Goal: Information Seeking & Learning: Learn about a topic

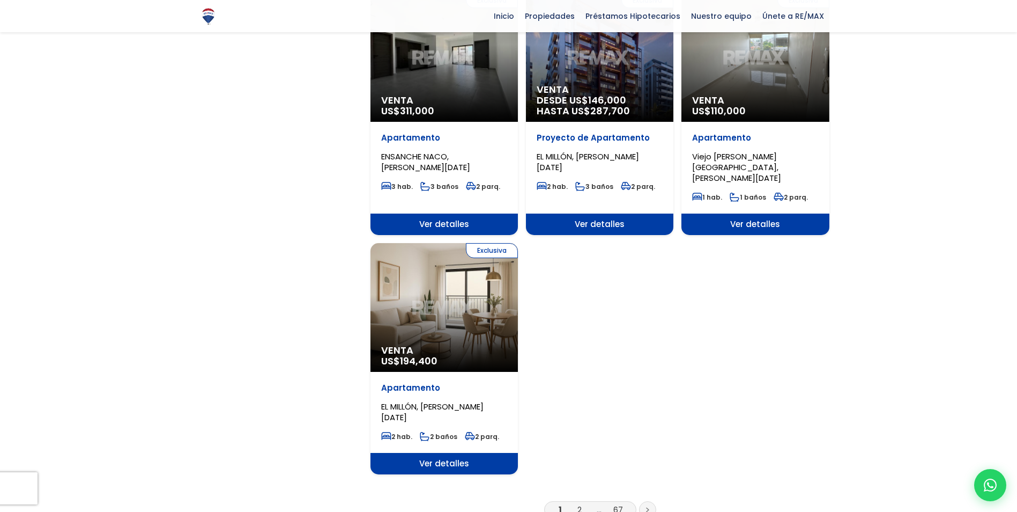
scroll to position [1233, 0]
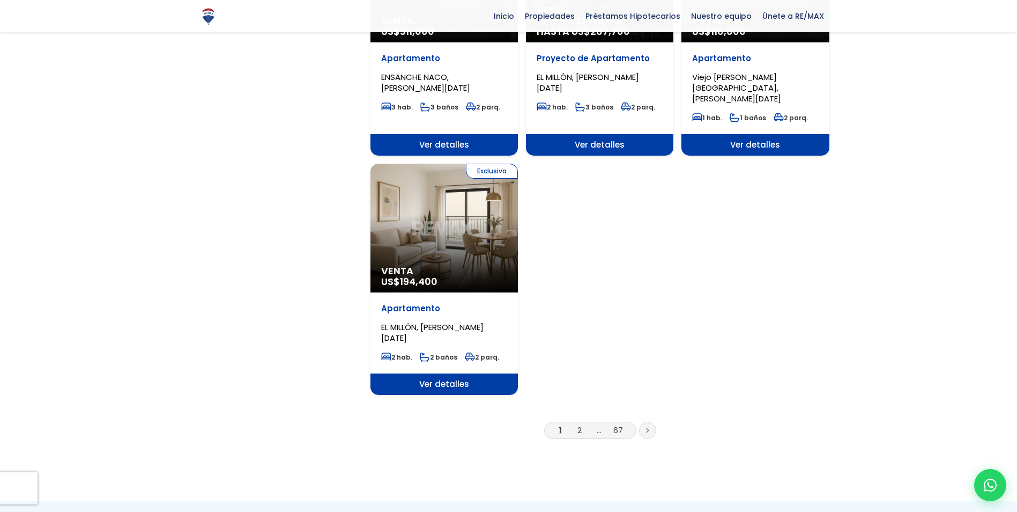
click at [576, 423] on li "2" at bounding box center [579, 429] width 17 height 13
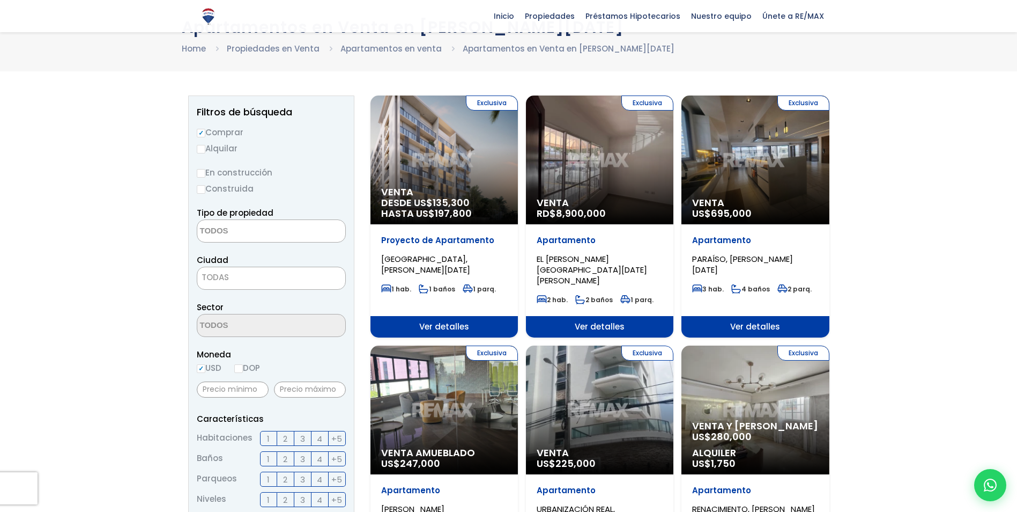
scroll to position [0, 0]
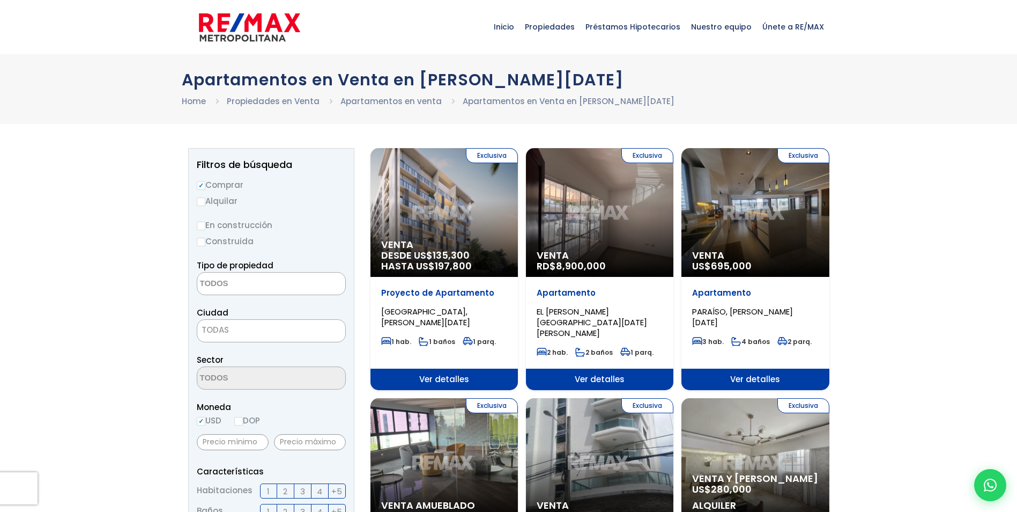
click at [262, 286] on textarea "Search" at bounding box center [249, 283] width 104 height 23
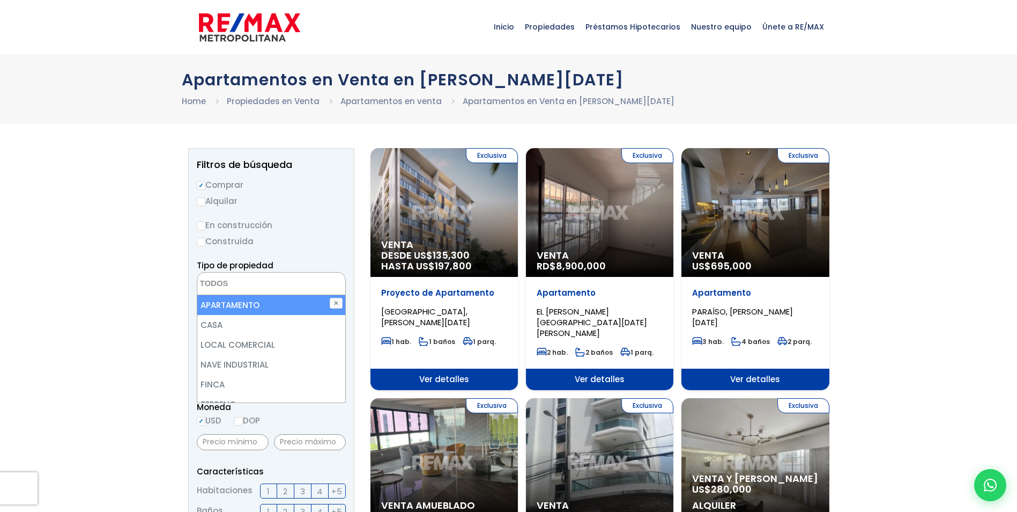
click at [254, 303] on li "APARTAMENTO" at bounding box center [271, 305] width 148 height 20
select select "apartment"
click at [254, 306] on li "APARTAMENTO" at bounding box center [271, 305] width 148 height 20
select select "apartment"
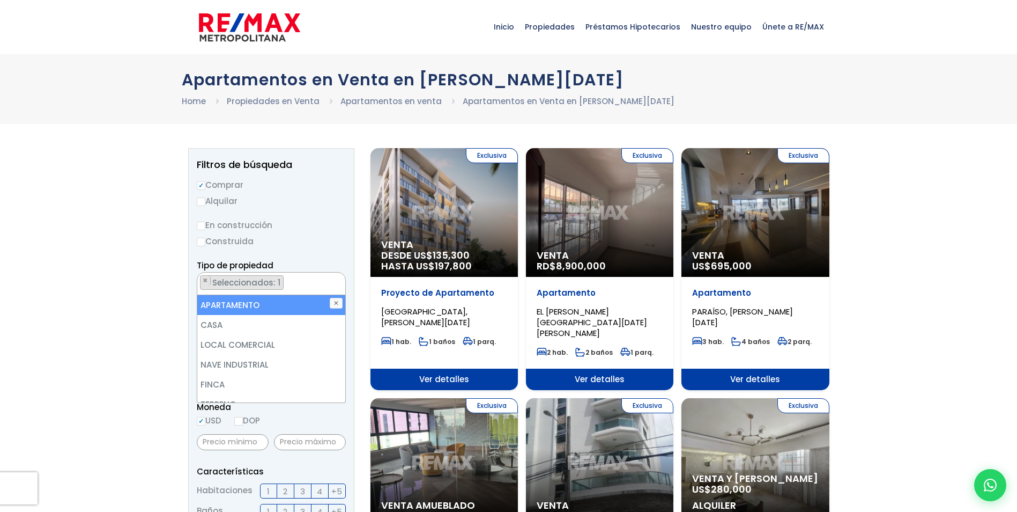
click at [253, 306] on li "APARTAMENTO" at bounding box center [271, 305] width 148 height 20
select select
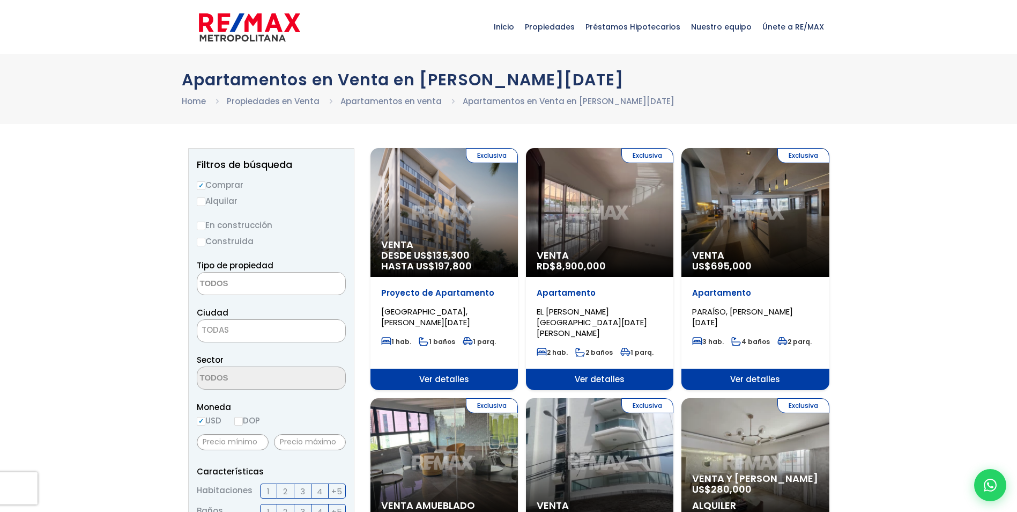
click at [255, 325] on span "TODAS" at bounding box center [271, 329] width 148 height 15
click at [323, 339] on span "× SANTO DOMINGO DE GUZMÁN" at bounding box center [271, 330] width 149 height 23
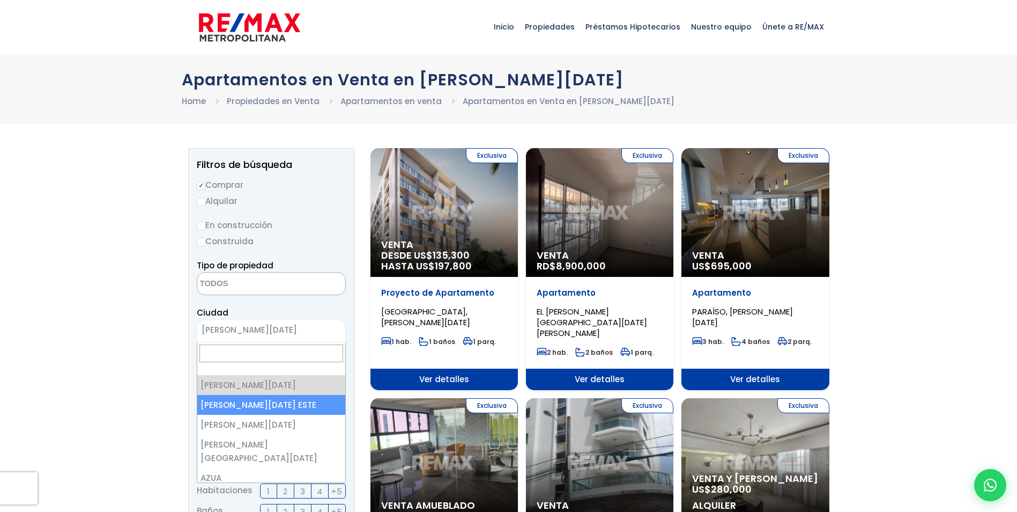
select select "148"
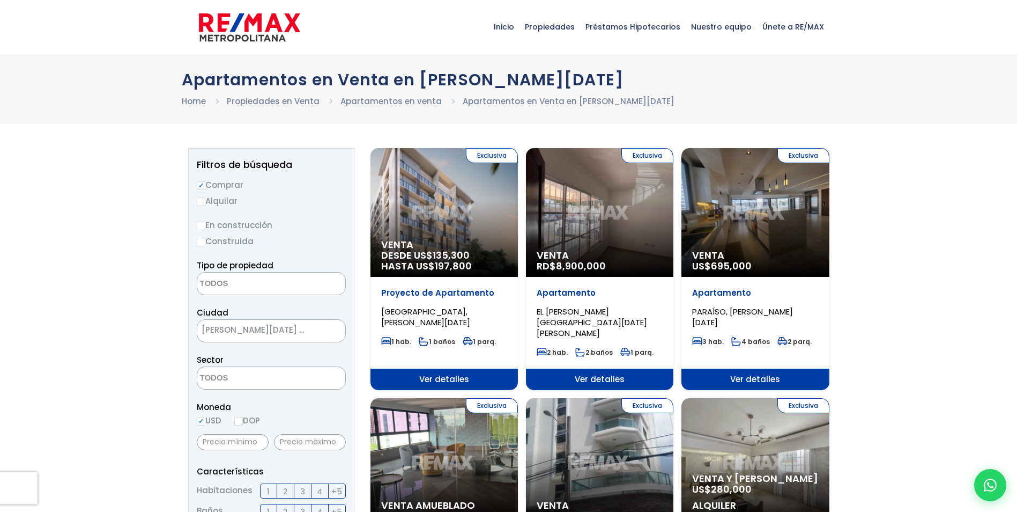
click at [340, 382] on span at bounding box center [271, 377] width 149 height 23
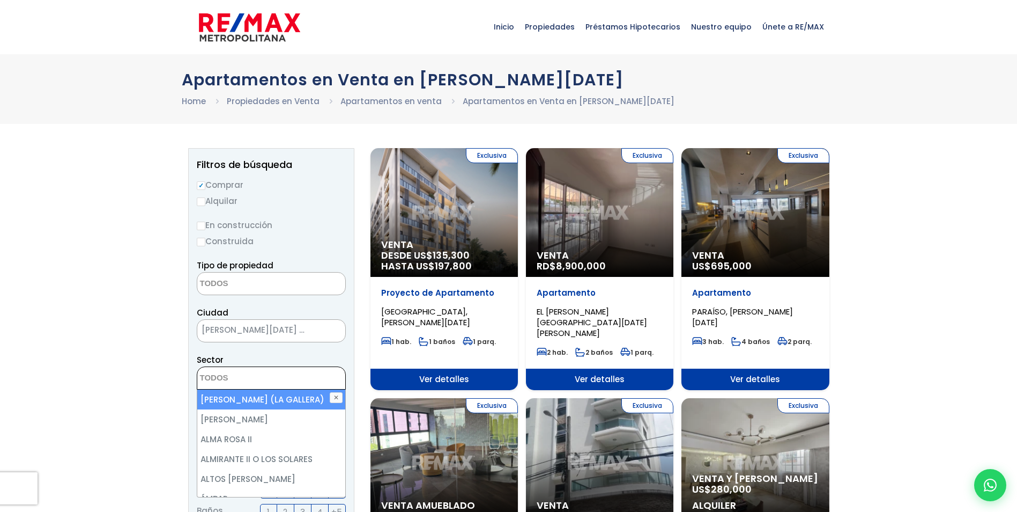
click at [328, 380] on span at bounding box center [271, 377] width 149 height 23
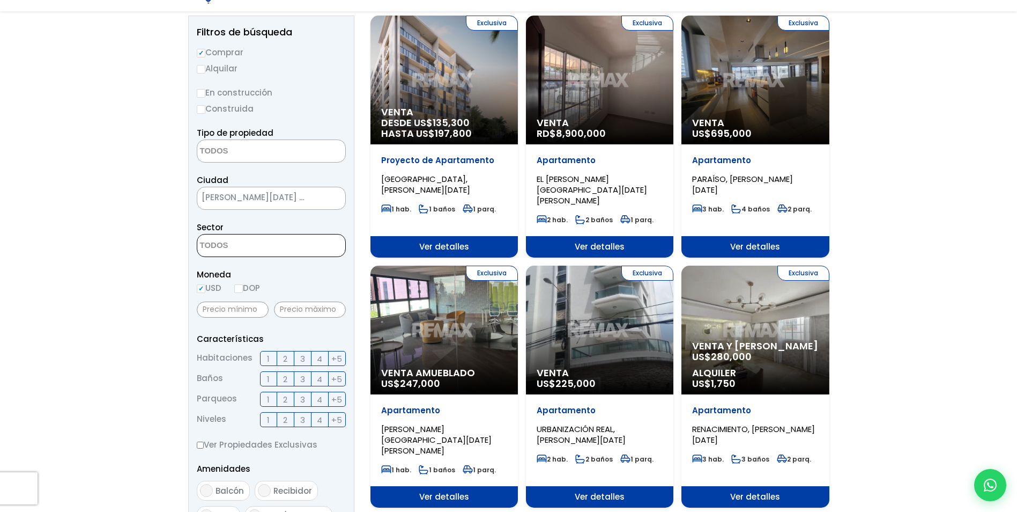
scroll to position [161, 0]
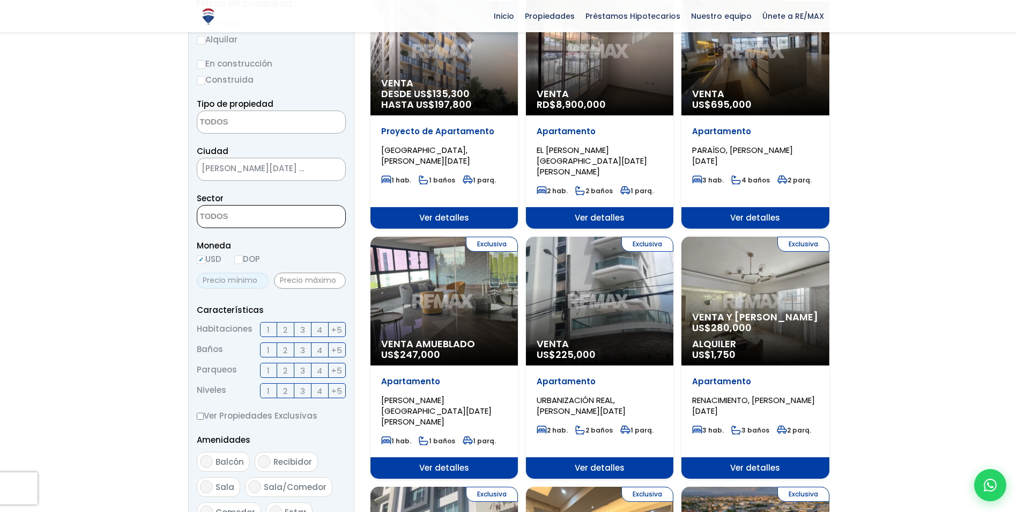
click at [231, 285] on input "text" at bounding box center [233, 280] width 72 height 16
type input "2,500,000"
drag, startPoint x: 314, startPoint y: 280, endPoint x: 323, endPoint y: 284, distance: 10.6
click at [314, 280] on input "text" at bounding box center [310, 280] width 72 height 16
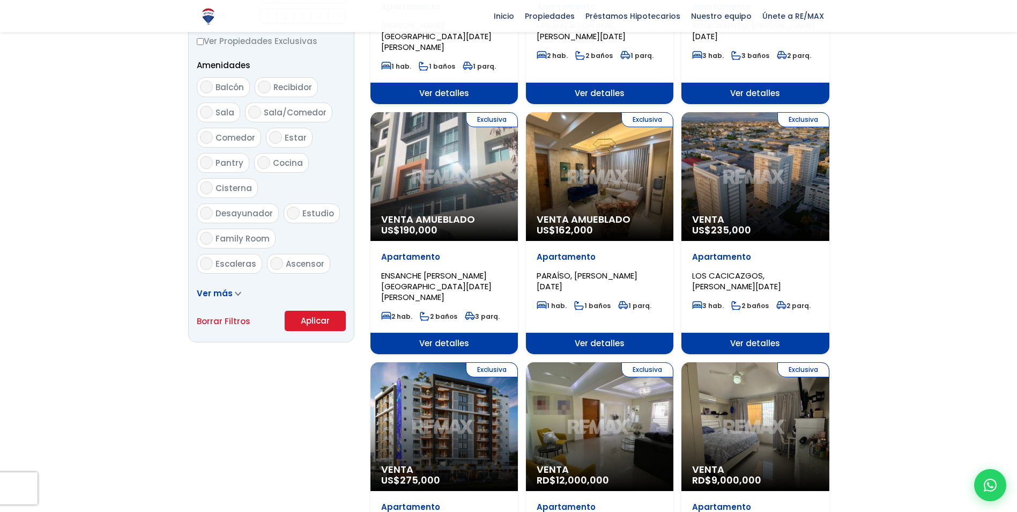
scroll to position [536, 0]
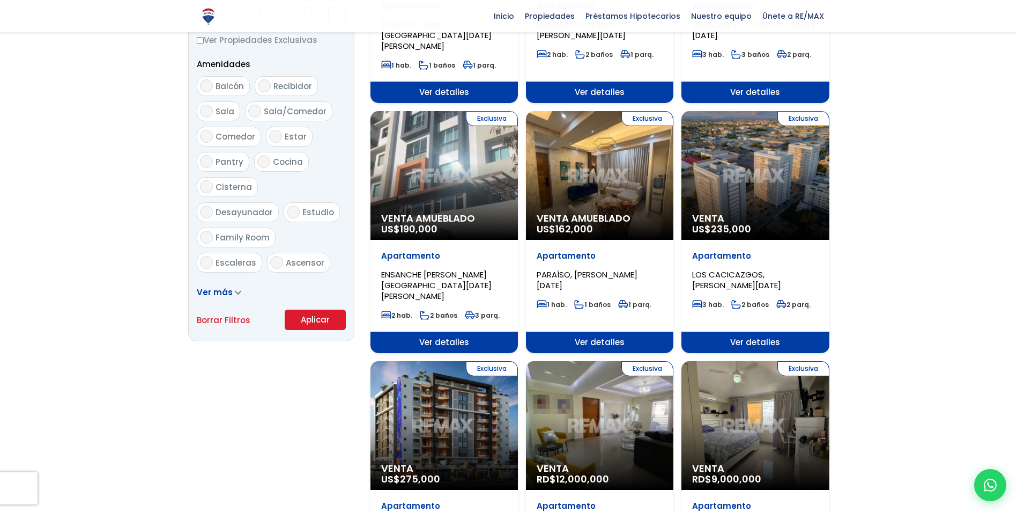
type input "3,500,000"
click at [317, 317] on button "Aplicar" at bounding box center [315, 319] width 61 height 20
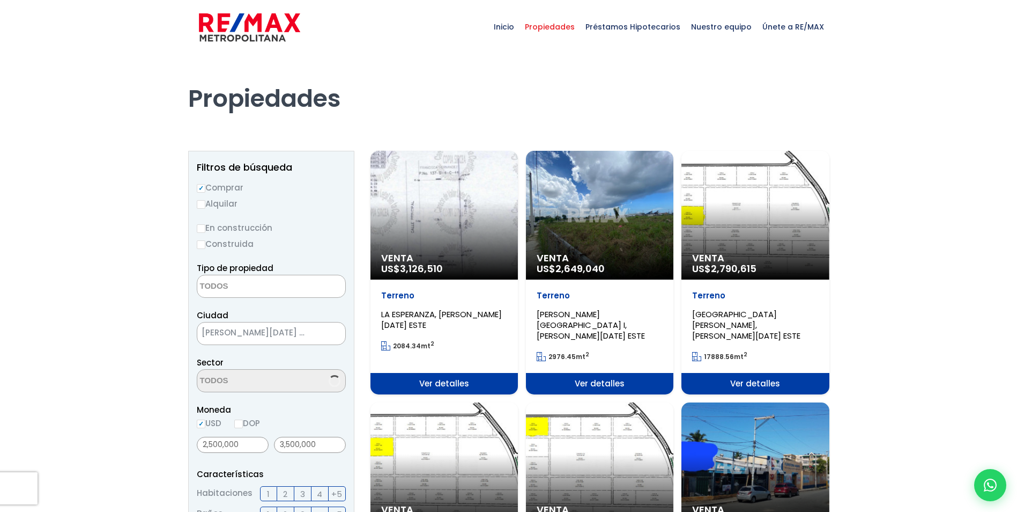
select select
